Goal: Entertainment & Leisure: Consume media (video, audio)

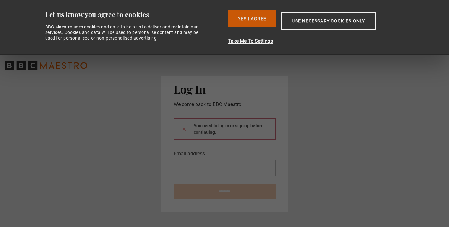
click at [237, 20] on button "Yes I Agree" at bounding box center [252, 18] width 48 height 17
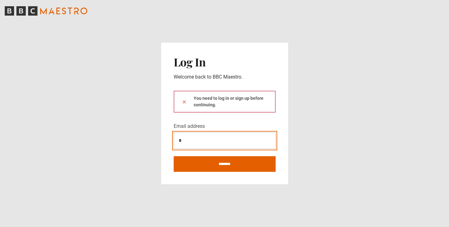
type input "**********"
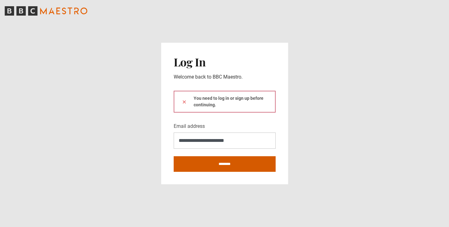
click at [220, 167] on input "********" at bounding box center [225, 164] width 102 height 16
type input "**********"
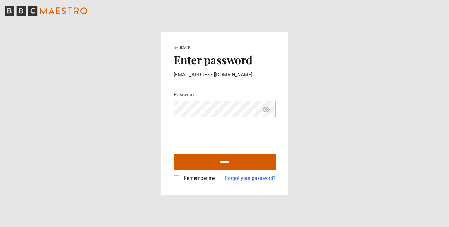
click at [225, 162] on input "******" at bounding box center [225, 162] width 102 height 16
type input "**********"
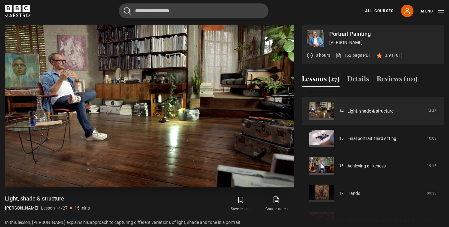
scroll to position [251, 0]
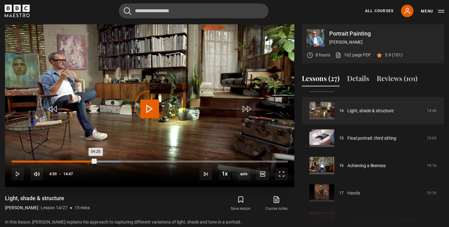
drag, startPoint x: 100, startPoint y: 162, endPoint x: 94, endPoint y: 161, distance: 6.3
click at [94, 162] on div "04:25" at bounding box center [54, 162] width 84 height 2
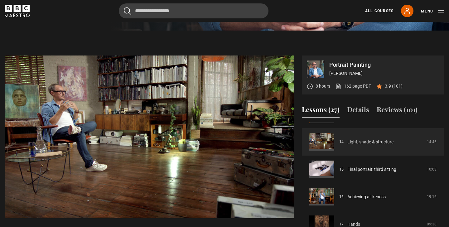
scroll to position [232, 0]
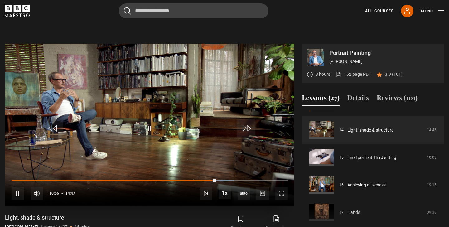
click at [224, 179] on div "10s Skip Back 10 seconds Pause 10s Skip Forward 10 seconds Loaded : 80.61% 11:3…" at bounding box center [149, 189] width 289 height 35
drag, startPoint x: 215, startPoint y: 180, endPoint x: 243, endPoint y: 179, distance: 28.4
click at [243, 179] on div "10s Skip Back 10 seconds Play 10s Skip Forward 10 seconds Loaded : 0.00% 10:57 …" at bounding box center [149, 189] width 289 height 35
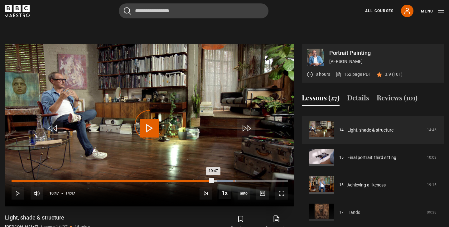
drag, startPoint x: 213, startPoint y: 181, endPoint x: 233, endPoint y: 180, distance: 20.0
click at [233, 180] on div "Loaded : 81.17% 11:52 10:47" at bounding box center [150, 181] width 276 height 2
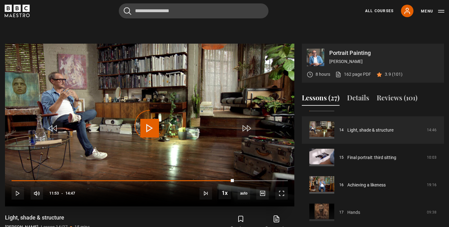
drag, startPoint x: 234, startPoint y: 180, endPoint x: 266, endPoint y: 179, distance: 32.8
click at [266, 179] on div "10s Skip Back 10 seconds Play 10s Skip Forward 10 seconds Loaded : 0.00% 12:59 …" at bounding box center [149, 189] width 289 height 35
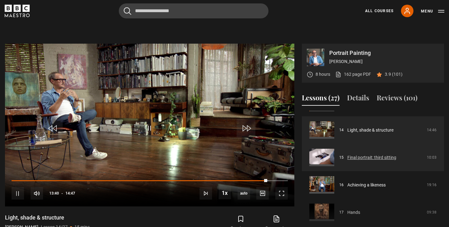
click at [347, 157] on link "Final portrait: third sitting" at bounding box center [371, 157] width 49 height 7
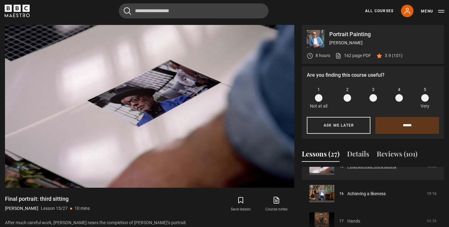
scroll to position [426, 0]
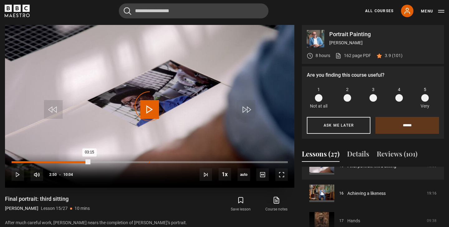
drag, startPoint x: 89, startPoint y: 161, endPoint x: 150, endPoint y: 165, distance: 61.2
click at [150, 165] on div "Loaded : 0.00% 04:59 03:15" at bounding box center [150, 165] width 276 height 1
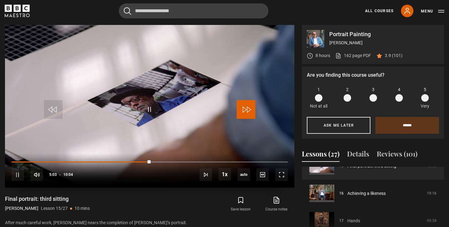
click at [246, 106] on span "Video Player" at bounding box center [246, 109] width 19 height 19
click at [51, 108] on span "Video Player" at bounding box center [53, 109] width 19 height 19
click at [51, 110] on span "Video Player" at bounding box center [53, 109] width 19 height 19
click at [245, 109] on span "Video Player" at bounding box center [246, 109] width 19 height 19
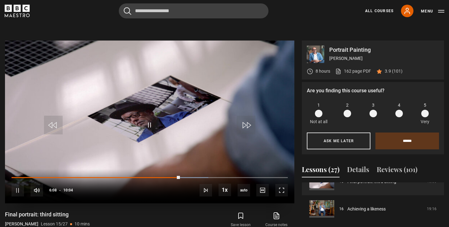
scroll to position [232, 0]
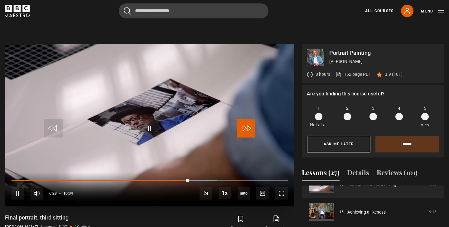
click at [240, 126] on span "Video Player" at bounding box center [246, 128] width 19 height 19
click at [246, 127] on span "Video Player" at bounding box center [246, 128] width 19 height 19
click at [246, 129] on span "Video Player" at bounding box center [246, 128] width 19 height 19
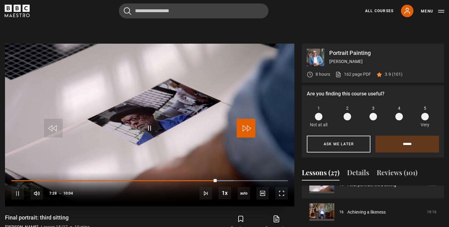
click at [246, 129] on span "Video Player" at bounding box center [246, 128] width 19 height 19
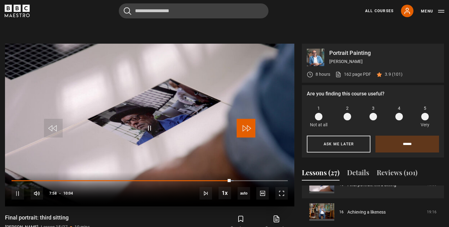
click at [246, 129] on span "Video Player" at bounding box center [246, 128] width 19 height 19
click at [244, 131] on span "Video Player" at bounding box center [246, 128] width 19 height 19
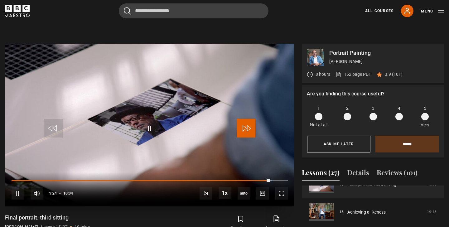
click at [244, 131] on span "Video Player" at bounding box center [246, 128] width 19 height 19
click at [246, 127] on span "Video Player" at bounding box center [246, 128] width 19 height 19
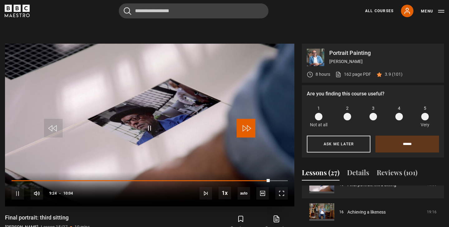
click at [246, 127] on span "Video Player" at bounding box center [246, 128] width 19 height 19
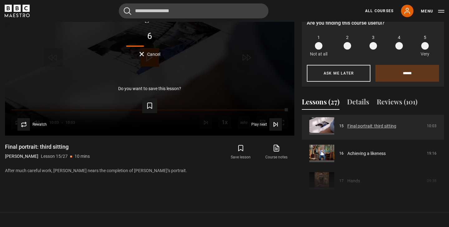
scroll to position [414, 0]
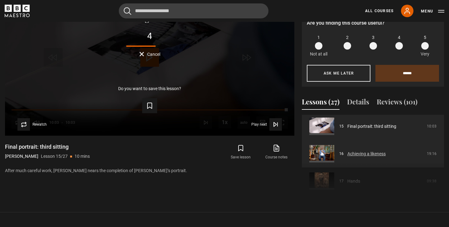
click at [356, 153] on link "Achieving a likeness" at bounding box center [366, 154] width 38 height 7
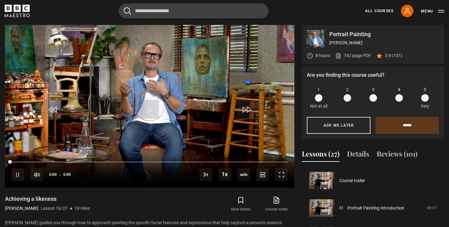
scroll to position [412, 0]
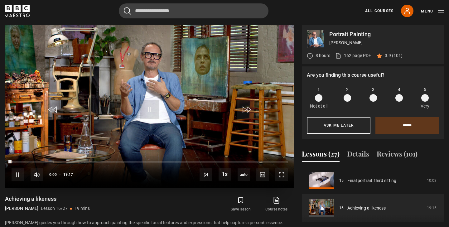
click at [138, 113] on video "Video Player" at bounding box center [149, 106] width 289 height 163
click at [148, 111] on span "Video Player" at bounding box center [149, 109] width 19 height 19
click at [246, 109] on span "Video Player" at bounding box center [246, 109] width 19 height 19
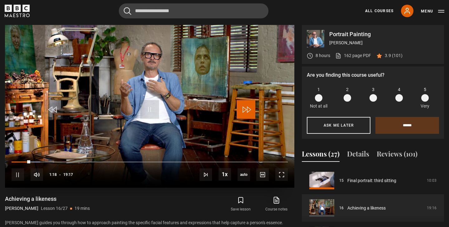
click at [246, 109] on span "Video Player" at bounding box center [246, 109] width 19 height 19
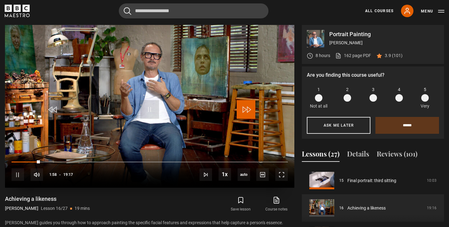
click at [246, 109] on span "Video Player" at bounding box center [246, 109] width 19 height 19
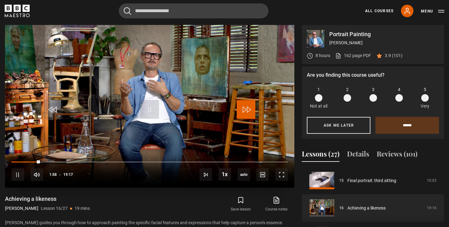
click at [246, 109] on span "Video Player" at bounding box center [246, 109] width 19 height 19
click at [153, 136] on video "Video Player" at bounding box center [149, 106] width 289 height 163
click at [149, 111] on span "Video Player" at bounding box center [149, 109] width 19 height 19
click at [244, 111] on span "Video Player" at bounding box center [246, 109] width 19 height 19
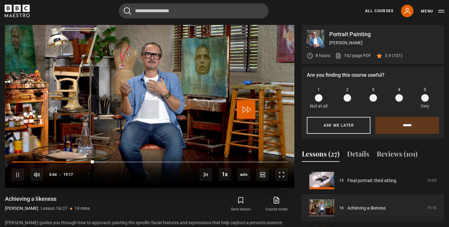
click at [244, 111] on span "Video Player" at bounding box center [246, 109] width 19 height 19
click at [244, 112] on span "Video Player" at bounding box center [246, 109] width 19 height 19
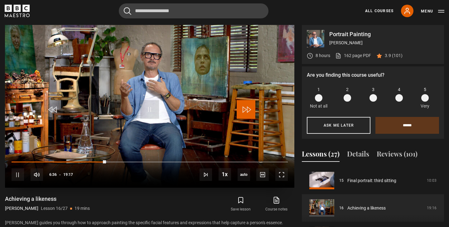
click at [244, 112] on span "Video Player" at bounding box center [246, 109] width 19 height 19
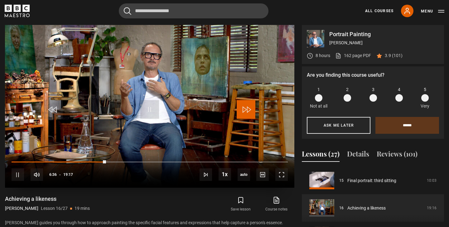
click at [244, 112] on span "Video Player" at bounding box center [246, 109] width 19 height 19
click at [244, 111] on span "Video Player" at bounding box center [246, 109] width 19 height 19
click at [244, 110] on span "Video Player" at bounding box center [246, 109] width 19 height 19
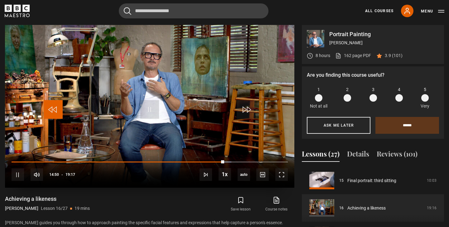
click at [53, 109] on span "Video Player" at bounding box center [53, 109] width 19 height 19
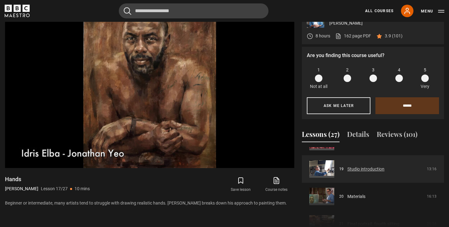
scroll to position [514, 0]
click at [357, 169] on link "Studio introduction" at bounding box center [365, 168] width 37 height 7
click at [360, 167] on link "Studio introduction" at bounding box center [365, 168] width 37 height 7
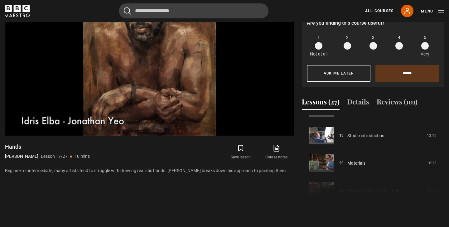
scroll to position [317, 0]
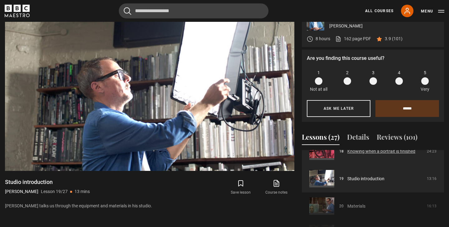
scroll to position [509, 0]
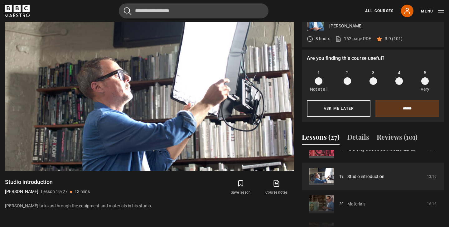
click at [356, 202] on div "Course trailer 01 Portrait Painting Introduction 08:37 02 History of the portra…" at bounding box center [373, 192] width 142 height 85
click at [354, 203] on div "Course trailer 01 Portrait Painting Introduction 08:37 02 History of the portra…" at bounding box center [373, 192] width 142 height 85
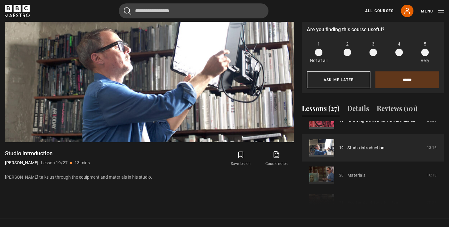
scroll to position [322, 0]
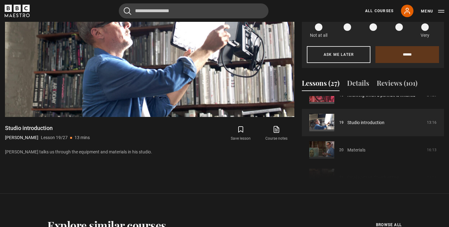
click at [337, 152] on div "Course trailer 01 Portrait Painting Introduction 08:37 02 History of the portra…" at bounding box center [373, 138] width 142 height 85
click at [353, 151] on div "Course trailer 01 Portrait Painting Introduction 08:37 02 History of the portra…" at bounding box center [373, 138] width 142 height 85
click at [441, 11] on button "Menu" at bounding box center [432, 11] width 23 height 6
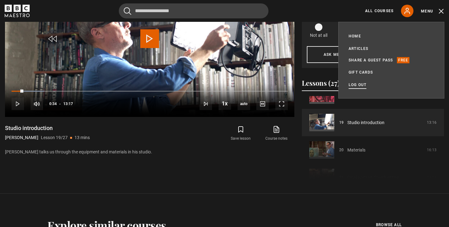
click at [355, 84] on link "Log out" at bounding box center [358, 85] width 18 height 6
